Goal: Check status

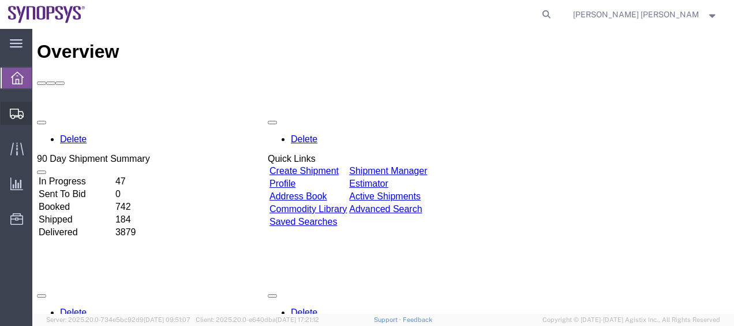
click at [0, 0] on span "Shipment Manager" at bounding box center [0, 0] width 0 height 0
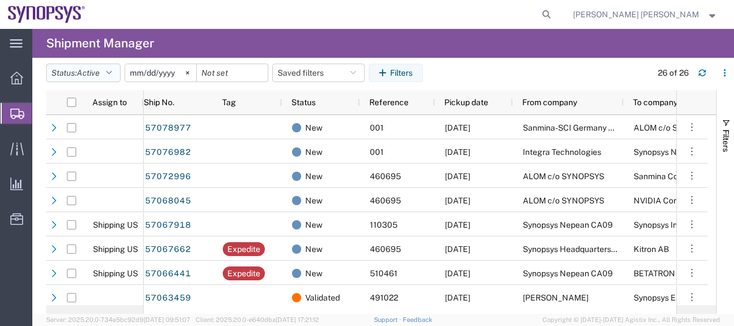
click at [112, 70] on icon "button" at bounding box center [109, 73] width 6 height 8
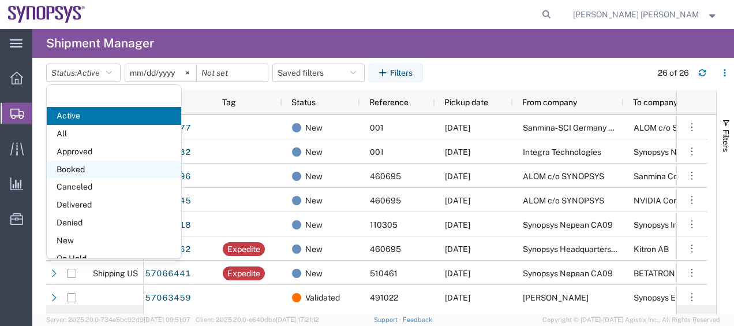
click at [98, 165] on span "Booked" at bounding box center [114, 169] width 134 height 18
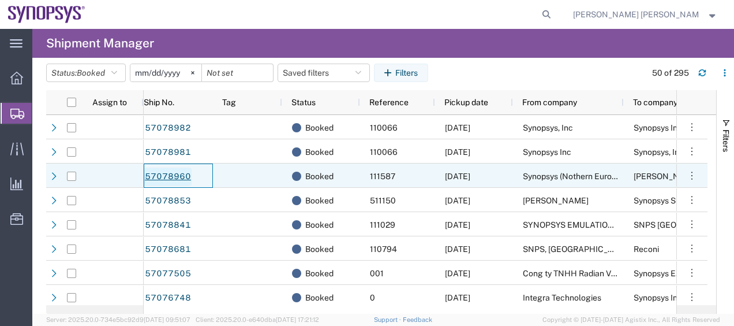
click at [172, 173] on link "57078960" at bounding box center [167, 176] width 47 height 18
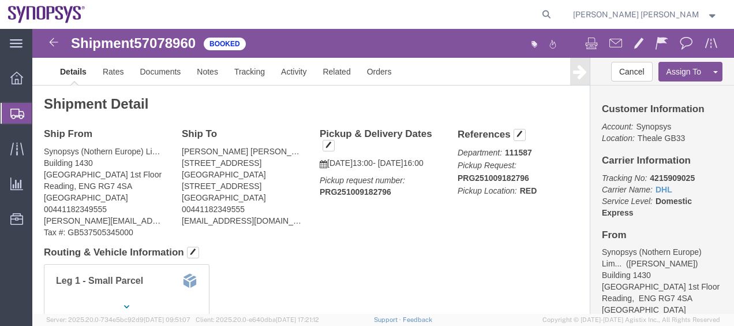
click h4 "Routing & Vehicle Information"
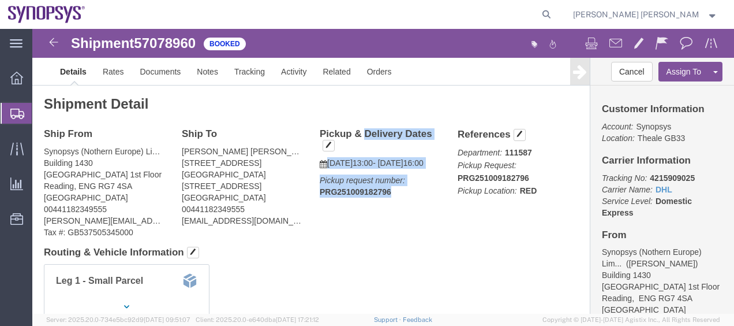
drag, startPoint x: 367, startPoint y: 186, endPoint x: 282, endPoint y: 107, distance: 116.0
click div "Pickup & Delivery Dates [DATE] 13:00 - [DATE] 16:00 Pickup request number: PRG2…"
copy div "Pickup & Delivery Dates [DATE] 13:00 - [DATE] 16:00 Pickup request number: PRG2…"
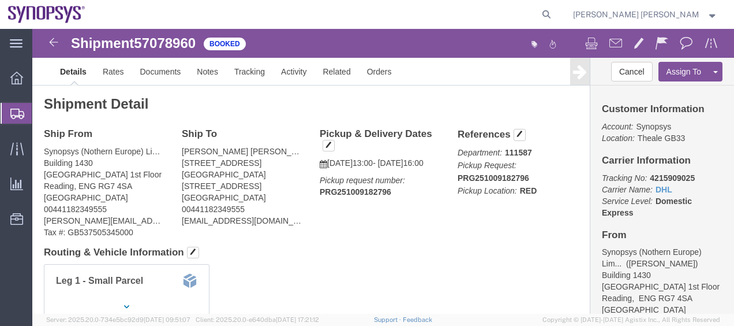
click div "Shipment Detail Ship From Synopsys (Nothern Europe) Limited ([PERSON_NAME]) Bui…"
click at [0, 0] on span "Shipment Manager" at bounding box center [0, 0] width 0 height 0
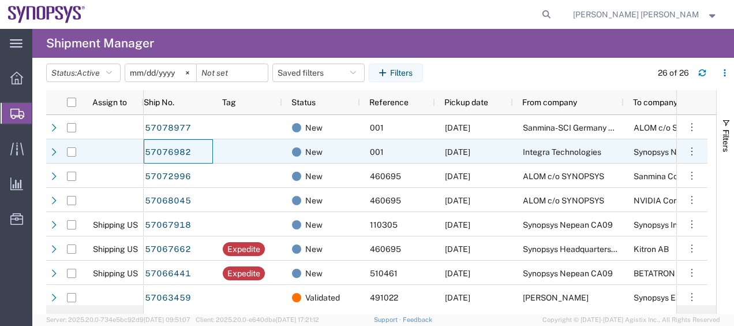
drag, startPoint x: 76, startPoint y: 129, endPoint x: 207, endPoint y: 139, distance: 132.0
click at [207, 139] on div "57076982" at bounding box center [178, 151] width 69 height 24
